Goal: Download file/media

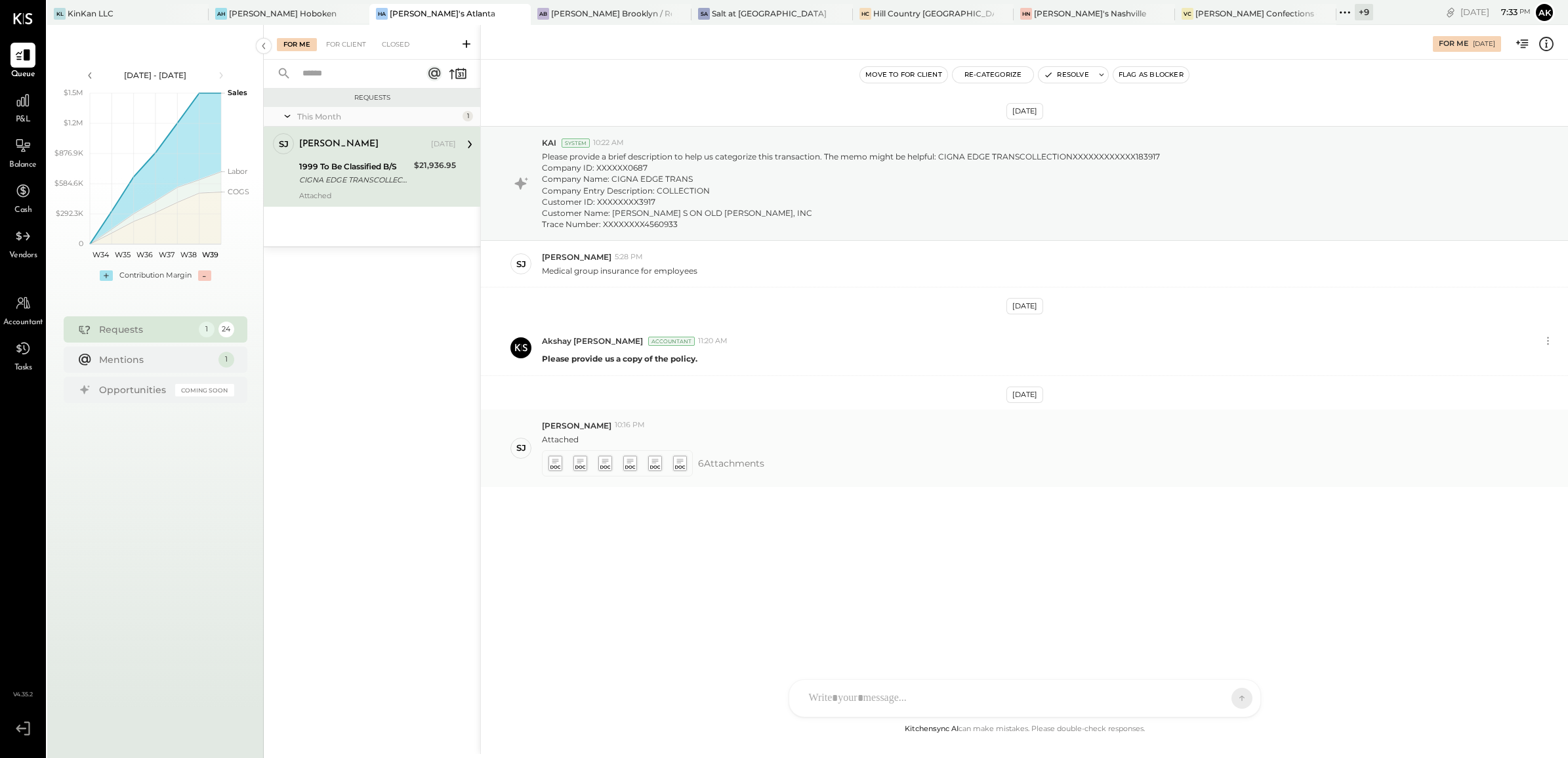
click at [555, 463] on icon at bounding box center [555, 461] width 7 height 4
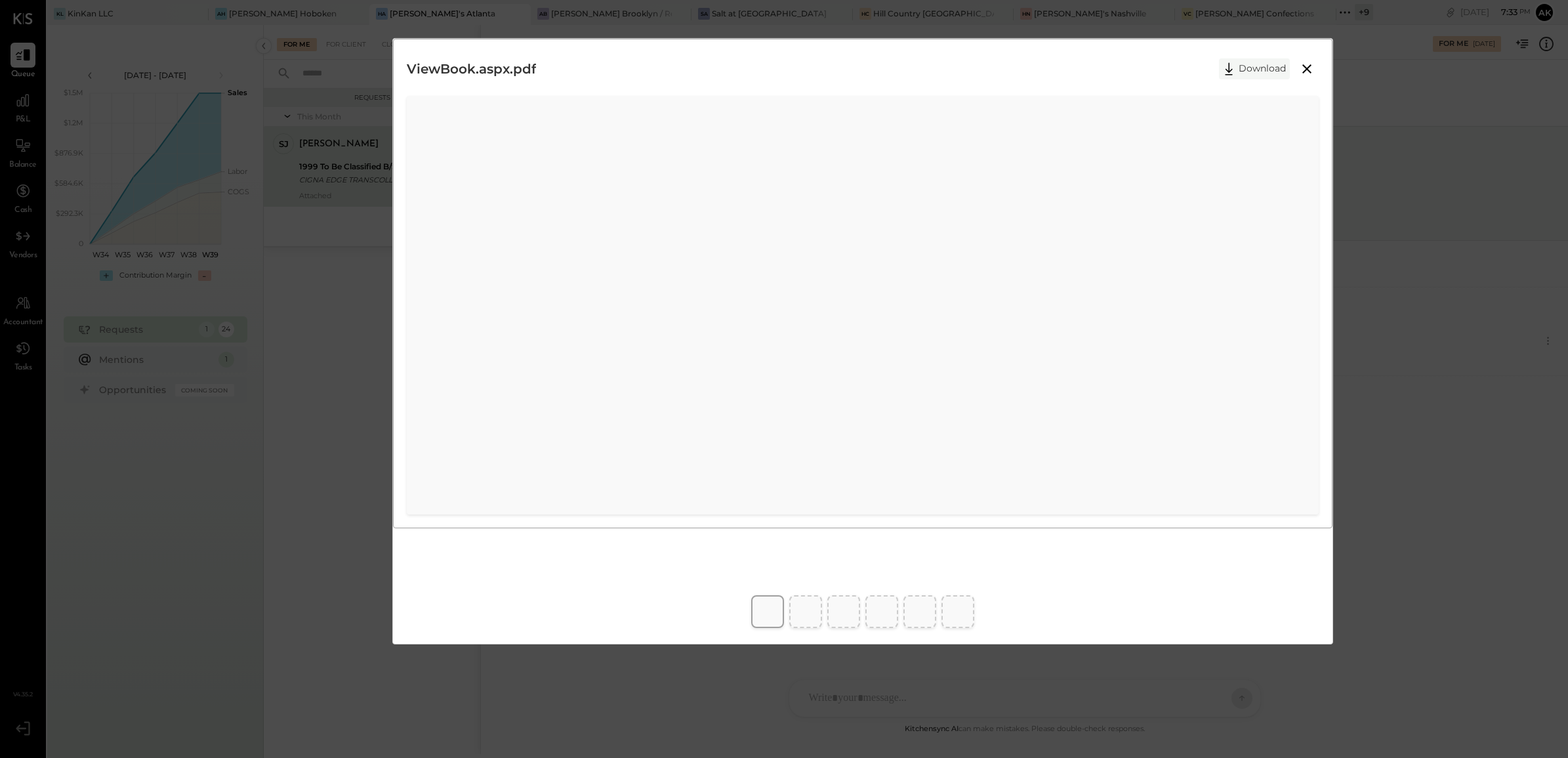
click at [1247, 67] on button "Download" at bounding box center [1254, 69] width 71 height 21
click at [1247, 65] on button "Download" at bounding box center [1254, 69] width 71 height 21
click at [1243, 67] on button "Download" at bounding box center [1254, 69] width 71 height 21
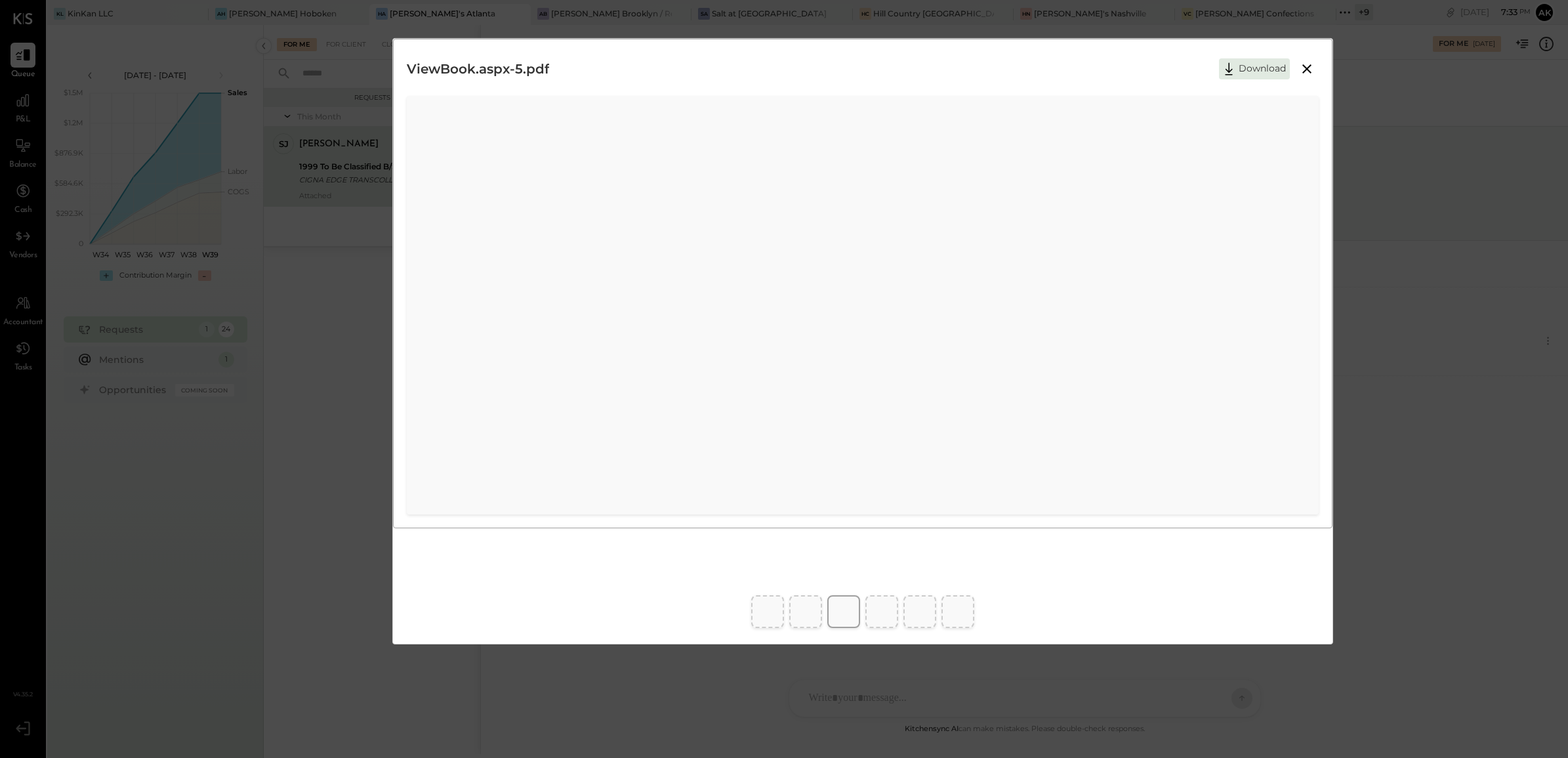
click at [1251, 69] on button "Download" at bounding box center [1254, 69] width 71 height 21
drag, startPoint x: 924, startPoint y: 619, endPoint x: 921, endPoint y: 601, distance: 18.2
click at [1257, 65] on button "Download" at bounding box center [1254, 69] width 71 height 21
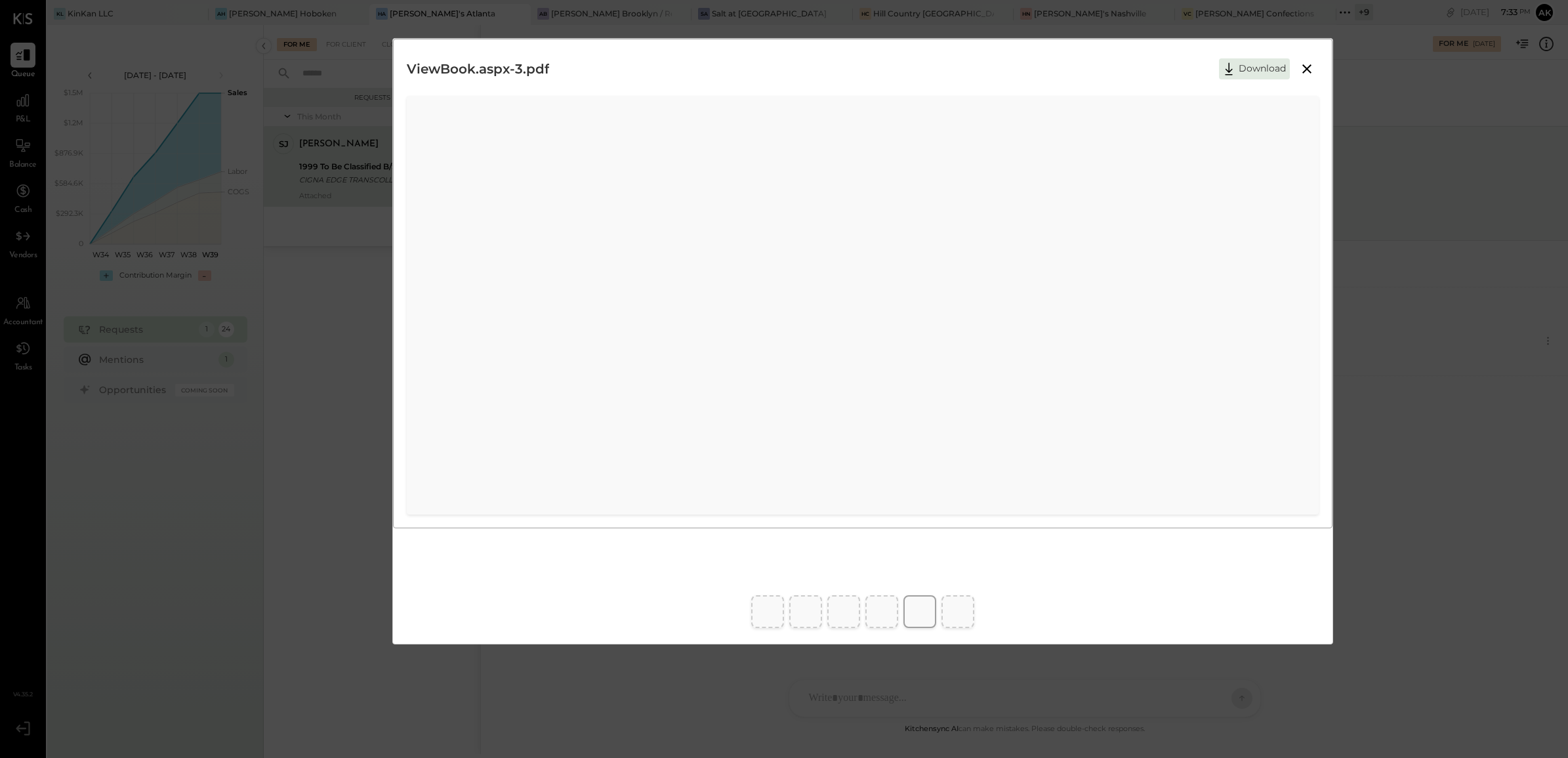
click at [1247, 69] on button "Download" at bounding box center [1254, 69] width 71 height 21
click at [327, 480] on div "ViewBook.aspx-2.pdf Download" at bounding box center [784, 379] width 1568 height 758
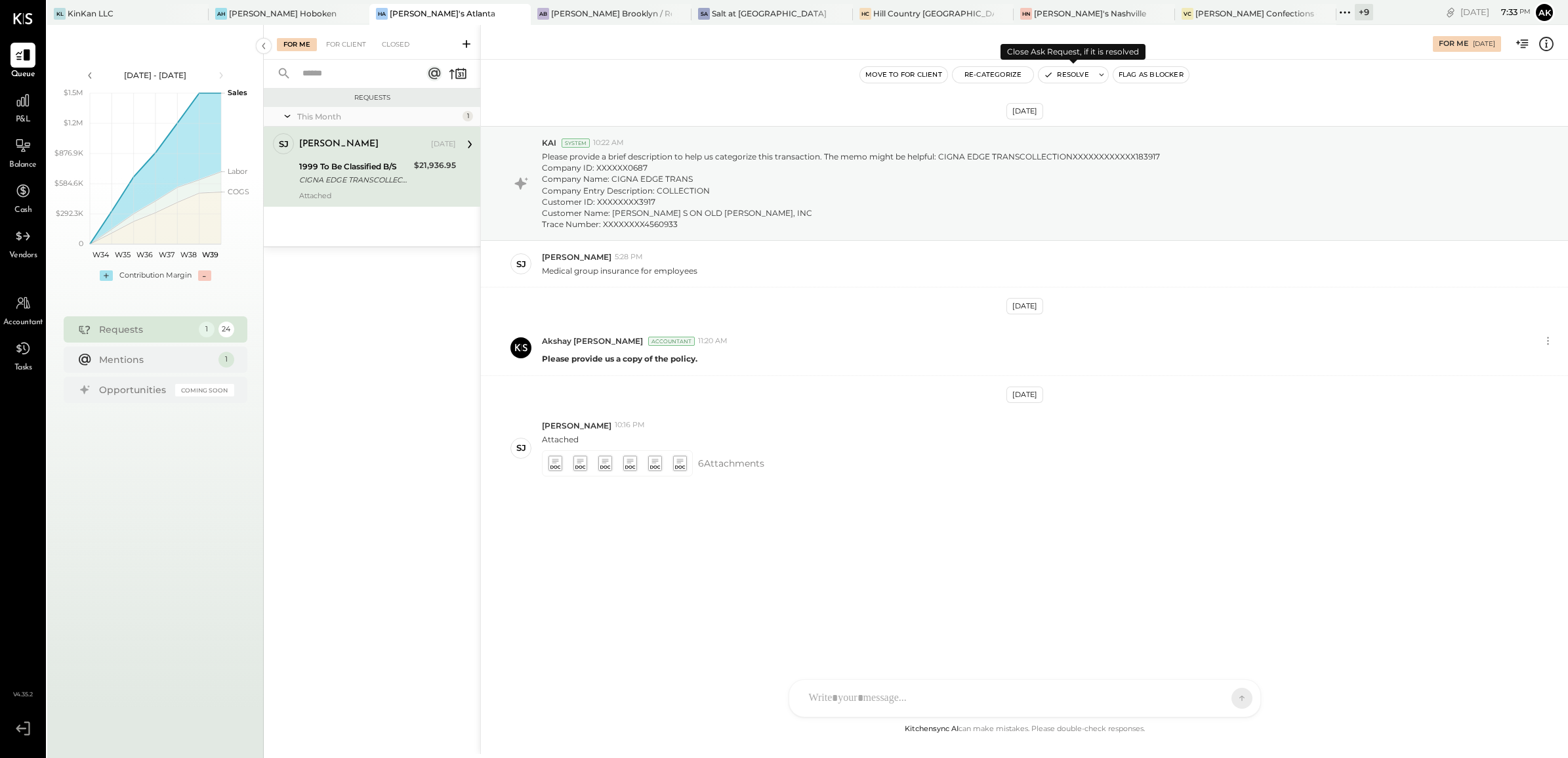
click at [1071, 74] on button "Resolve" at bounding box center [1066, 74] width 55 height 16
